Goal: Task Accomplishment & Management: Manage account settings

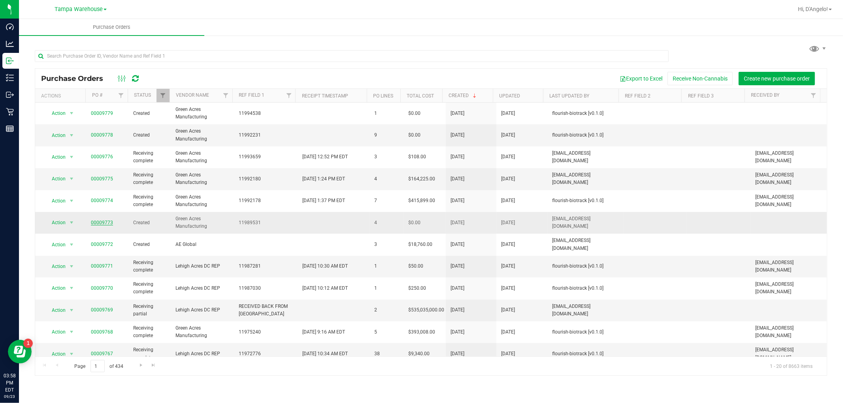
click at [92, 222] on link "00009773" at bounding box center [102, 223] width 22 height 6
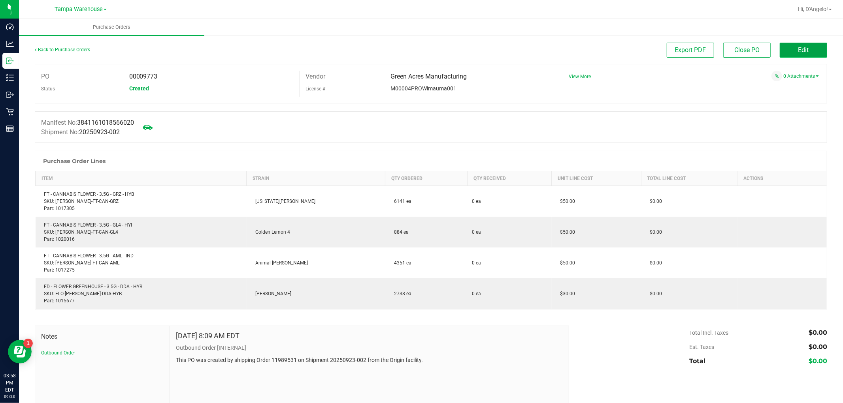
click at [799, 49] on span "Edit" at bounding box center [803, 50] width 11 height 8
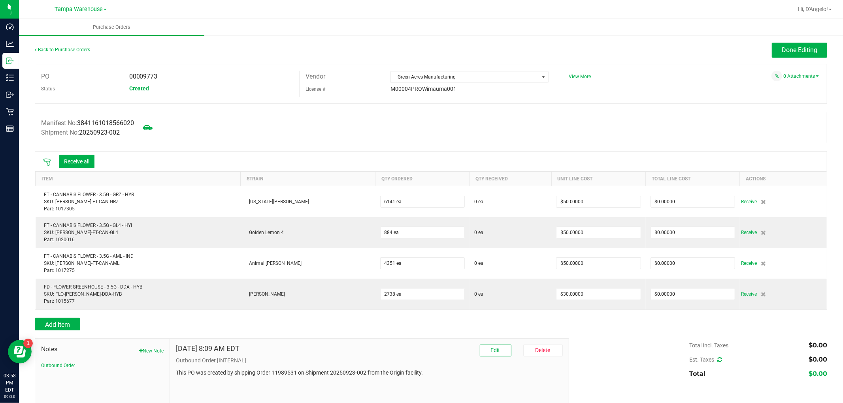
click at [49, 162] on icon at bounding box center [46, 162] width 7 height 7
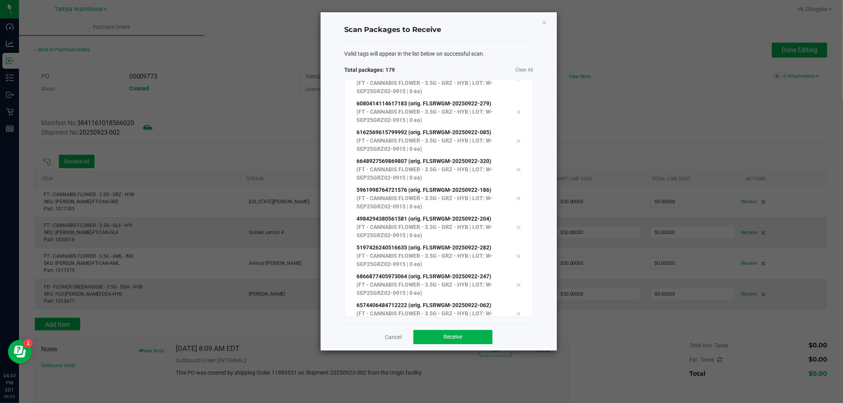
scroll to position [4945, 0]
click at [438, 343] on button "Receive" at bounding box center [452, 337] width 79 height 14
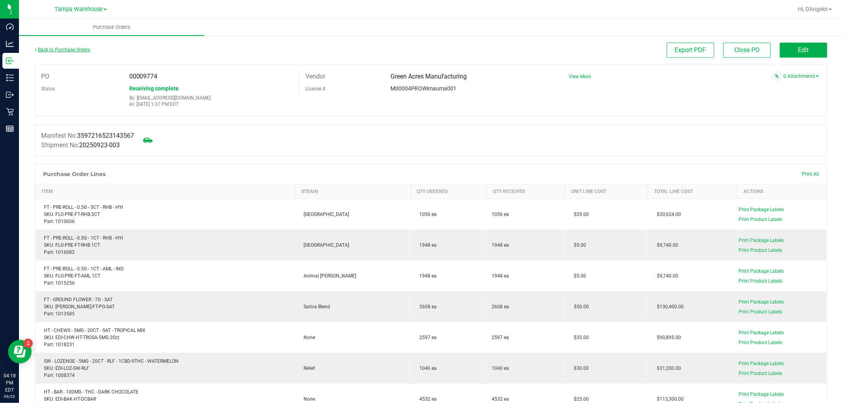
click at [84, 49] on link "Back to Purchase Orders" at bounding box center [62, 50] width 55 height 6
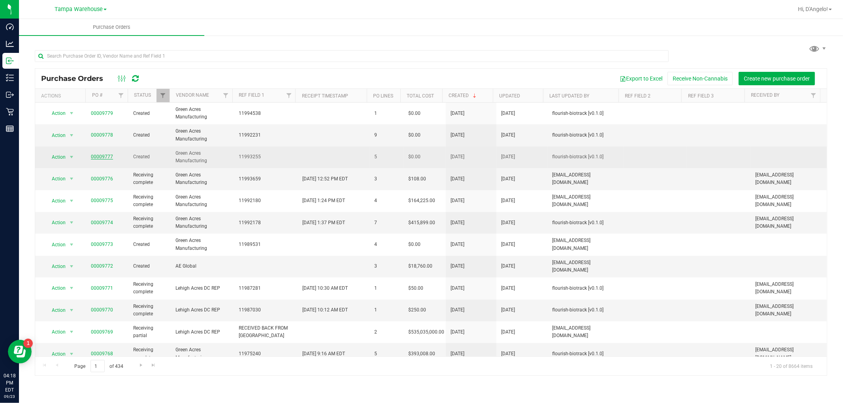
click at [99, 155] on link "00009777" at bounding box center [102, 157] width 22 height 6
